Goal: Information Seeking & Learning: Learn about a topic

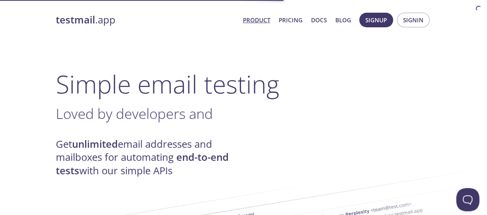
click at [331, 17] on span "Product Pricing Docs Blog" at bounding box center [296, 20] width 117 height 18
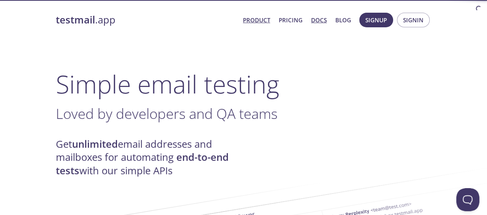
click at [326, 17] on link "Docs" at bounding box center [319, 20] width 16 height 10
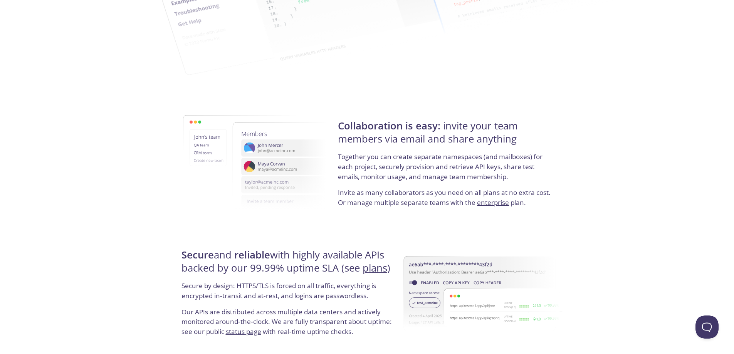
scroll to position [1253, 0]
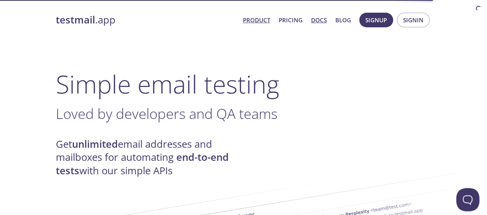
click at [318, 23] on link "Docs" at bounding box center [319, 20] width 16 height 10
